Goal: Task Accomplishment & Management: Use online tool/utility

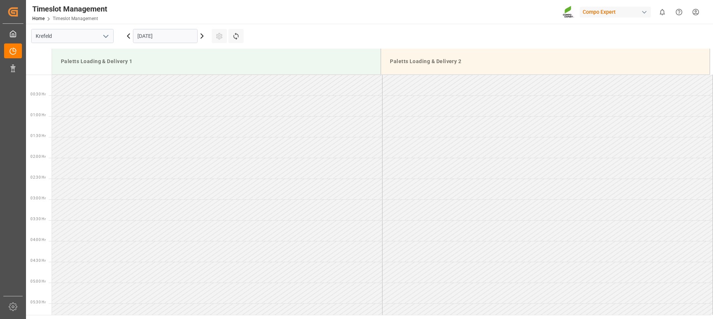
scroll to position [452, 0]
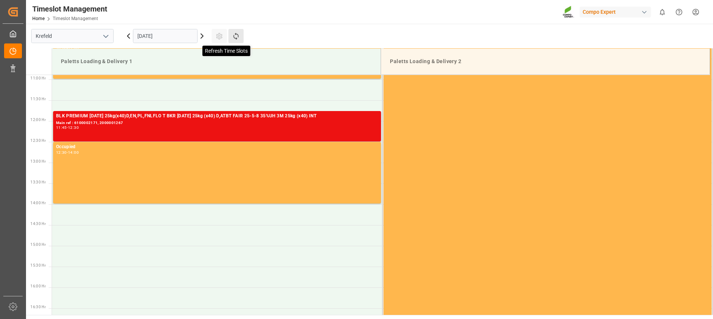
click at [235, 37] on icon at bounding box center [236, 36] width 8 height 8
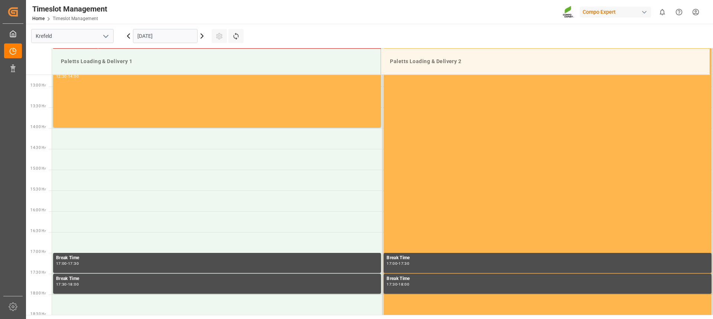
scroll to position [536, 0]
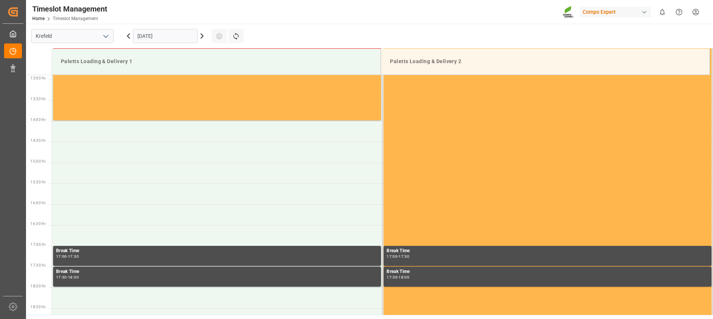
click at [157, 36] on input "[DATE]" at bounding box center [165, 36] width 65 height 14
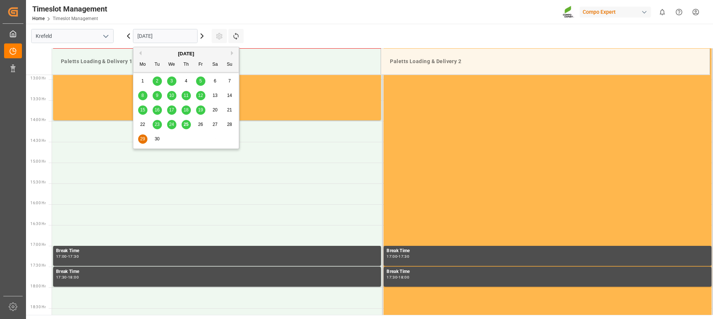
click at [187, 124] on span "25" at bounding box center [185, 124] width 5 height 5
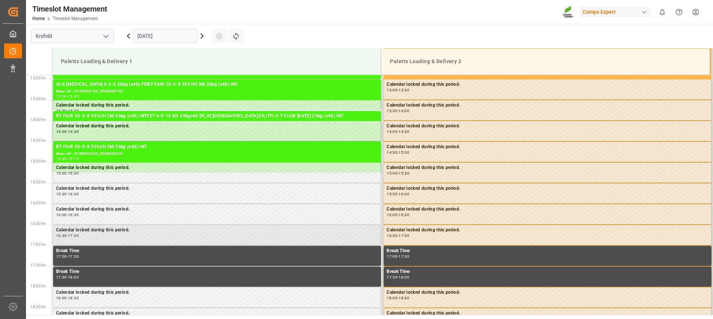
scroll to position [498, 0]
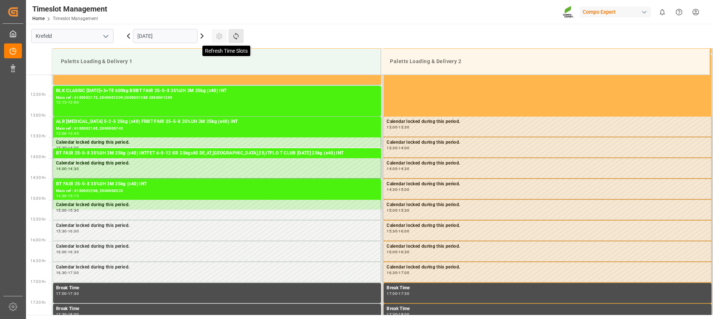
click at [238, 35] on icon at bounding box center [235, 36] width 5 height 7
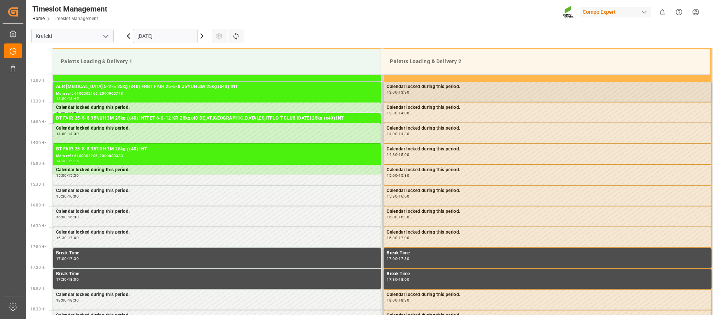
scroll to position [536, 0]
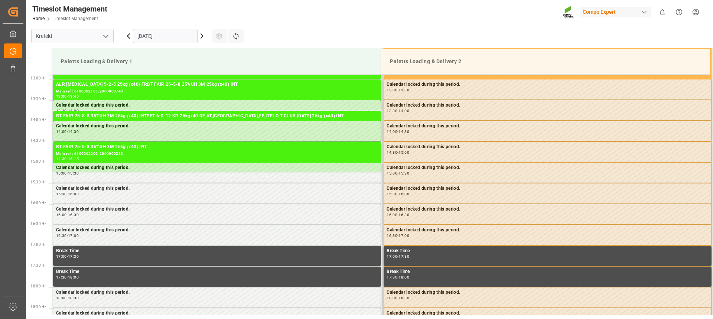
click at [418, 30] on main "[GEOGRAPHIC_DATA] [DATE] Settings Refresh Time Slots Paletts Loading & Delivery…" at bounding box center [368, 169] width 685 height 291
click at [238, 35] on icon at bounding box center [235, 36] width 5 height 7
drag, startPoint x: 490, startPoint y: 33, endPoint x: 559, endPoint y: 3, distance: 75.1
click at [490, 33] on main "[GEOGRAPHIC_DATA] [DATE] Settings Refresh Time Slots Paletts Loading & Delivery…" at bounding box center [368, 169] width 685 height 291
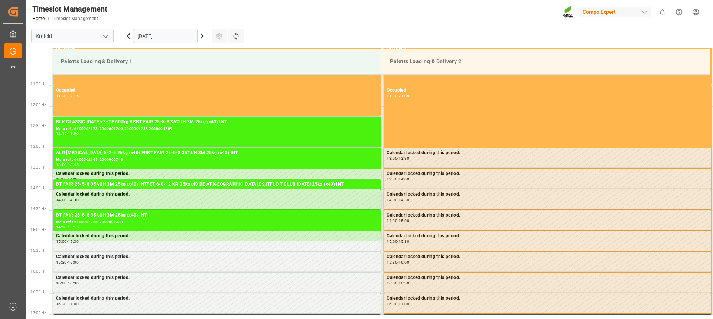
scroll to position [387, 0]
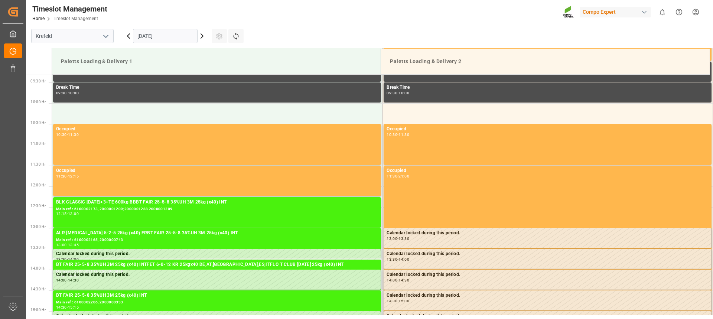
click at [203, 37] on icon at bounding box center [201, 36] width 9 height 9
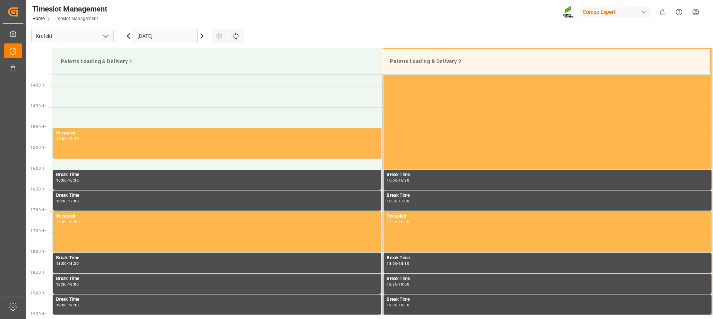
scroll to position [573, 0]
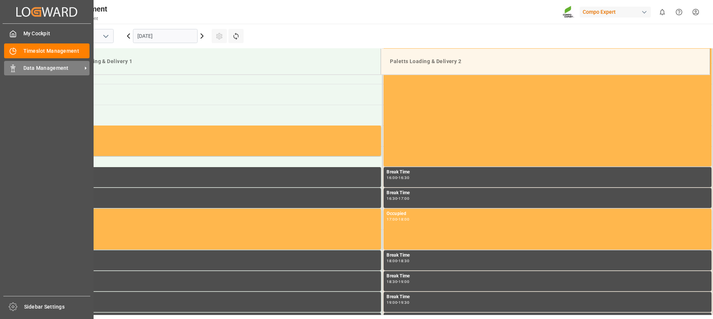
click at [24, 70] on span "Data Management" at bounding box center [52, 68] width 59 height 8
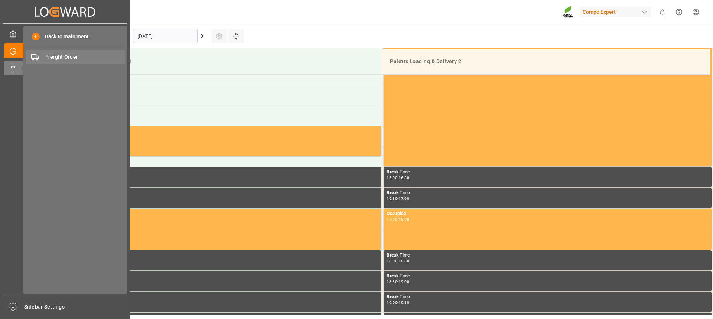
click at [55, 58] on span "Freight Order" at bounding box center [85, 57] width 80 height 8
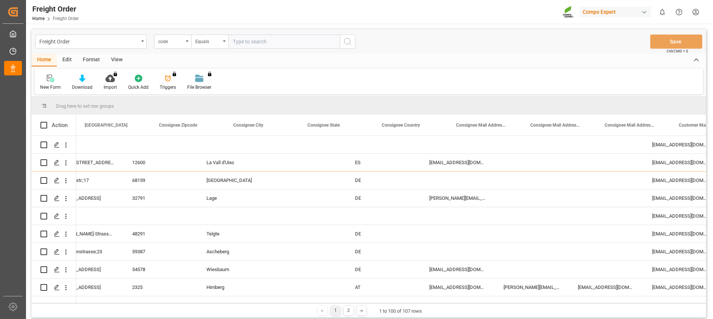
scroll to position [0, 680]
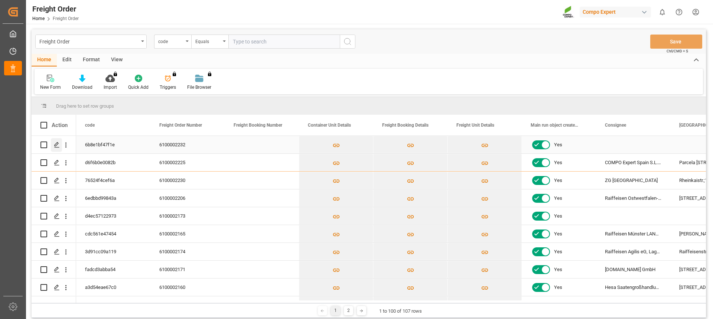
click at [55, 146] on polygon "Press SPACE to select this row." at bounding box center [57, 145] width 4 height 4
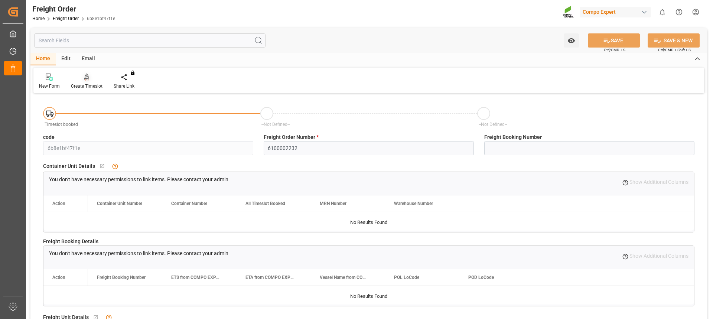
click at [74, 85] on div "Create Timeslot" at bounding box center [87, 86] width 32 height 7
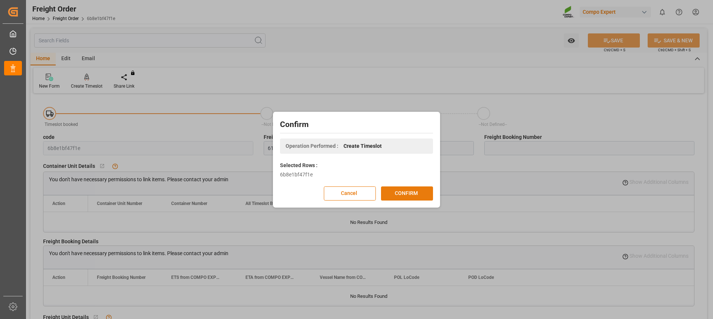
click at [410, 196] on button "CONFIRM" at bounding box center [407, 193] width 52 height 14
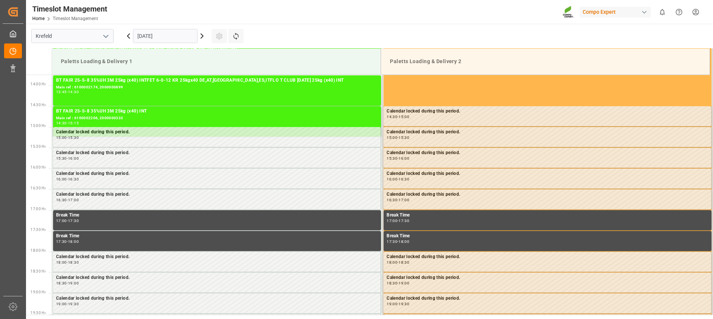
scroll to position [577, 0]
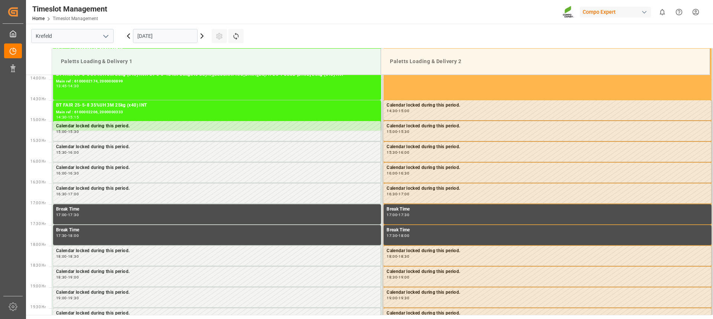
click at [200, 37] on icon at bounding box center [201, 36] width 9 height 9
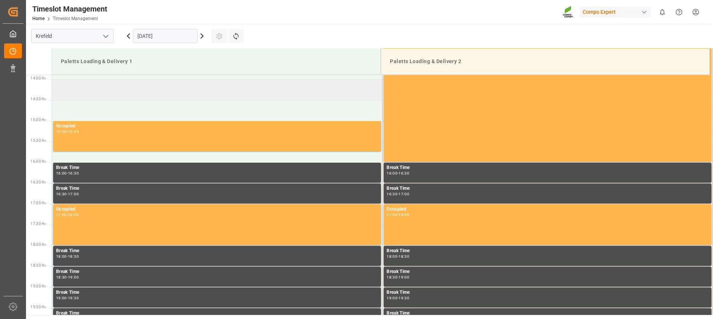
click at [130, 92] on td at bounding box center [217, 89] width 330 height 21
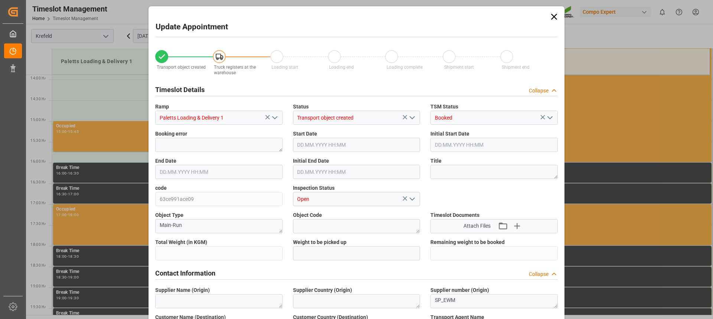
type input "17319.2"
type input "0"
type input "26.09.2025 14:00"
type input "26.09.2025 14:30"
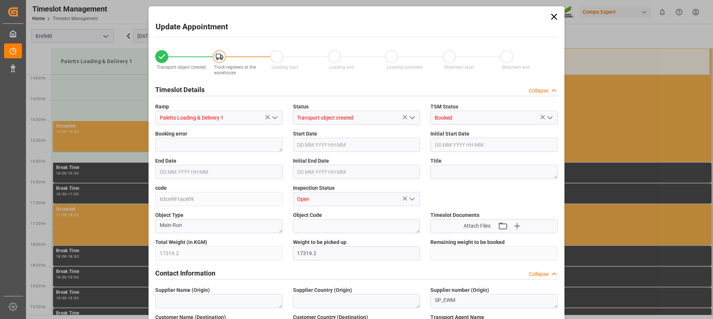
type input "25.09.2025 14:22"
type input "25.09.2025 13:14"
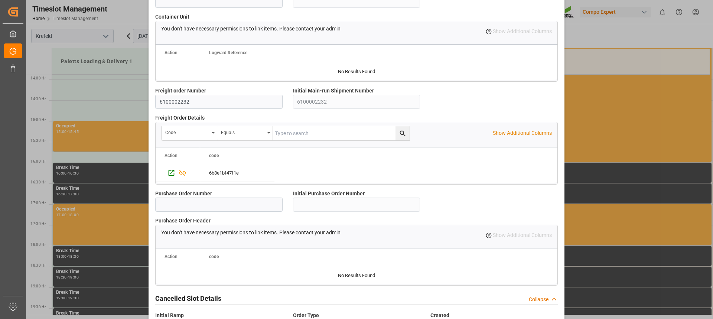
scroll to position [658, 0]
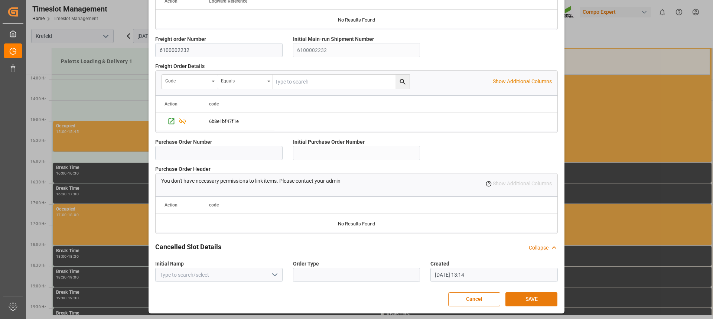
click at [530, 302] on button "SAVE" at bounding box center [531, 299] width 52 height 14
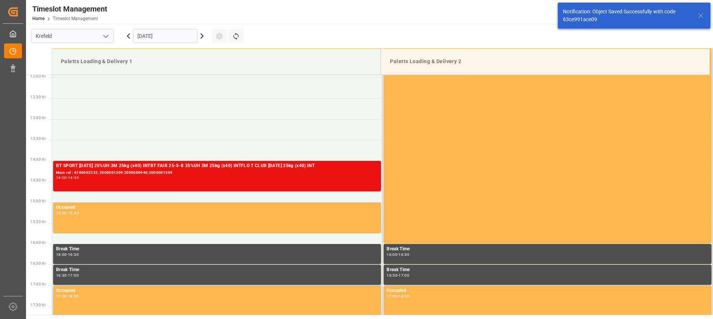
scroll to position [536, 0]
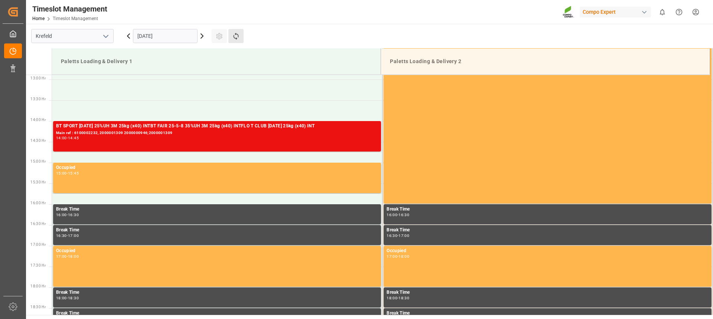
click at [231, 39] on button "Refresh Time Slots" at bounding box center [235, 36] width 15 height 14
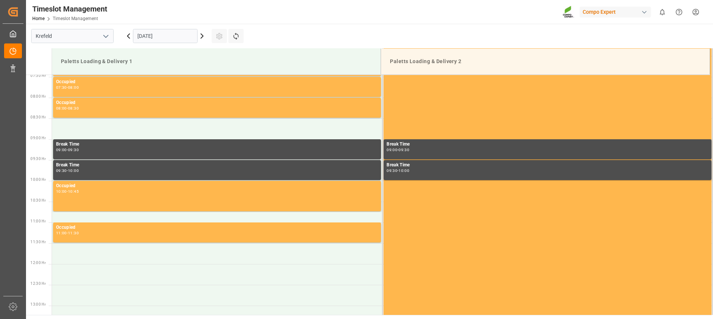
scroll to position [461, 0]
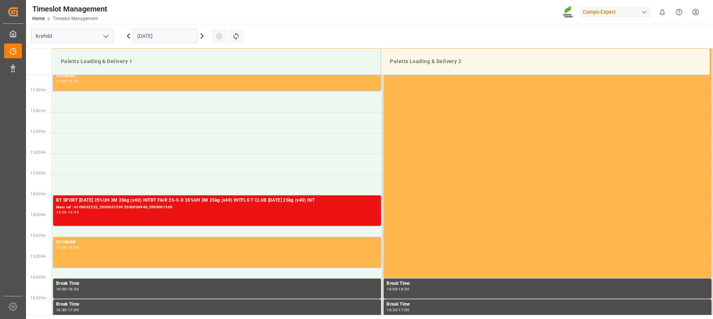
click at [127, 36] on icon at bounding box center [128, 36] width 9 height 9
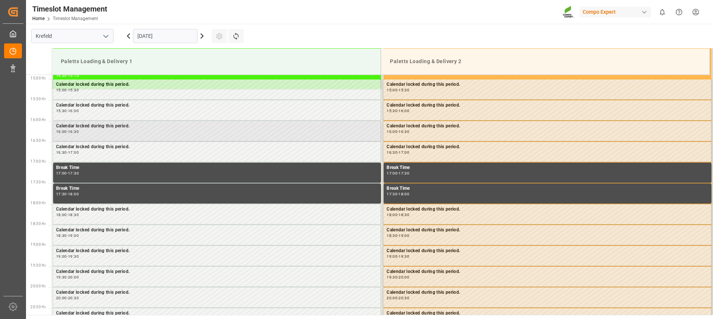
scroll to position [433, 0]
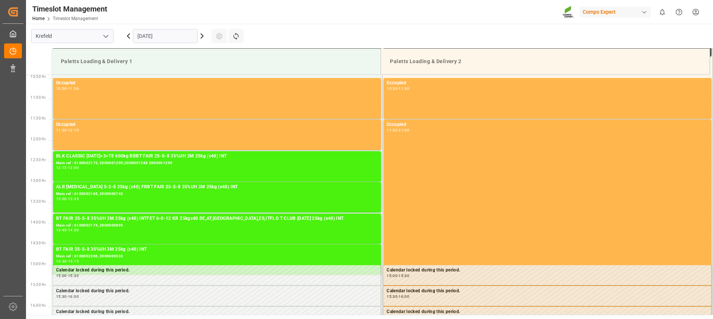
click at [366, 5] on div "Timeslot Management Home Timeslot Management Compo Expert 0 Notifications Only …" at bounding box center [367, 12] width 692 height 24
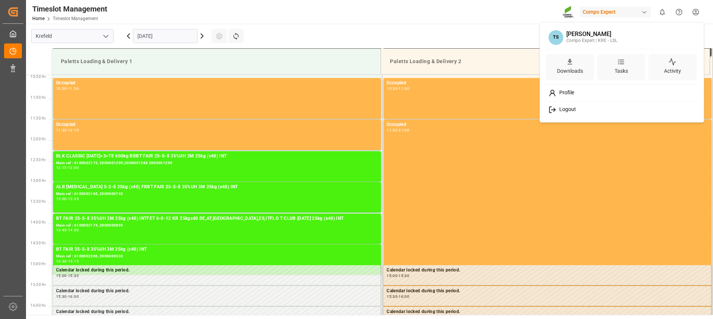
click at [699, 11] on html "Created by potrace 1.15, written by Peter Selinger 2001-2017 Created by potrace…" at bounding box center [356, 159] width 713 height 319
click at [566, 112] on span "Logout" at bounding box center [566, 109] width 20 height 7
